Goal: Information Seeking & Learning: Learn about a topic

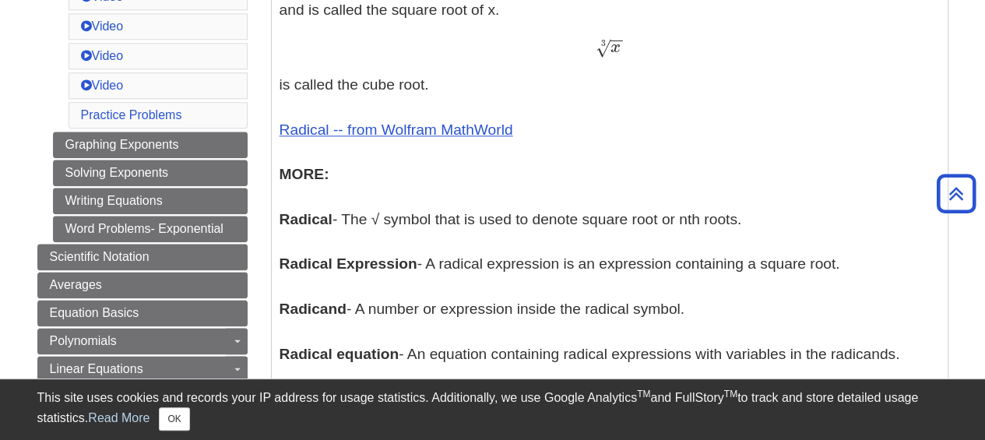
scroll to position [855, 0]
